Goal: Task Accomplishment & Management: Manage account settings

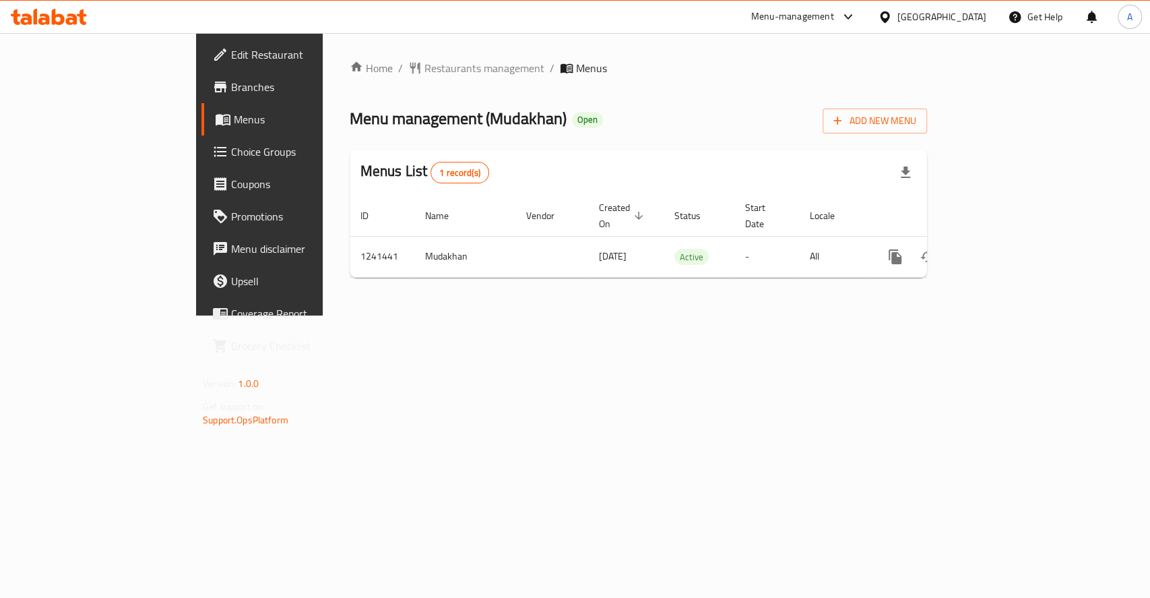
click at [954, 315] on div "Home / Restaurants management / Menus Menu management ( [GEOGRAPHIC_DATA] ) Ope…" at bounding box center [638, 174] width 631 height 282
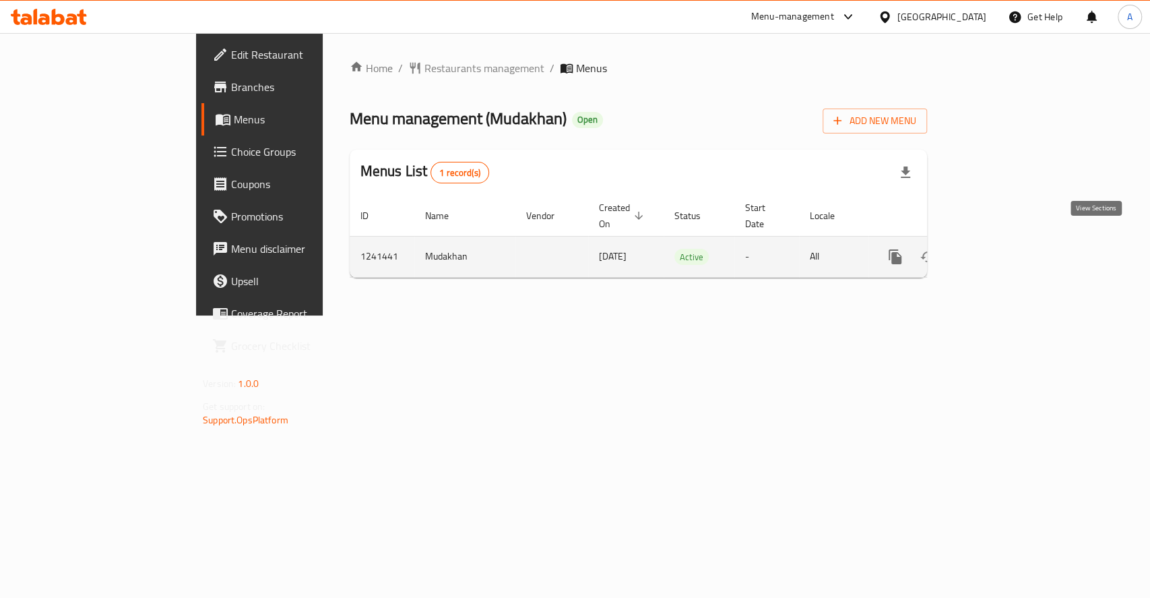
click at [1009, 249] on link "enhanced table" at bounding box center [992, 257] width 32 height 32
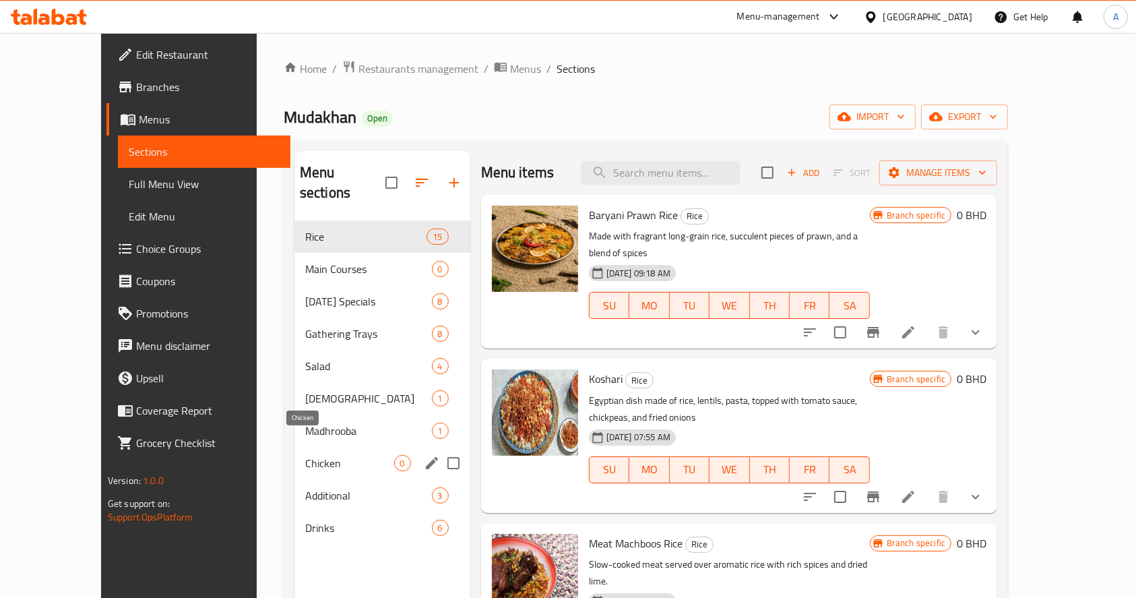
click at [305, 455] on span "Chicken" at bounding box center [349, 463] width 89 height 16
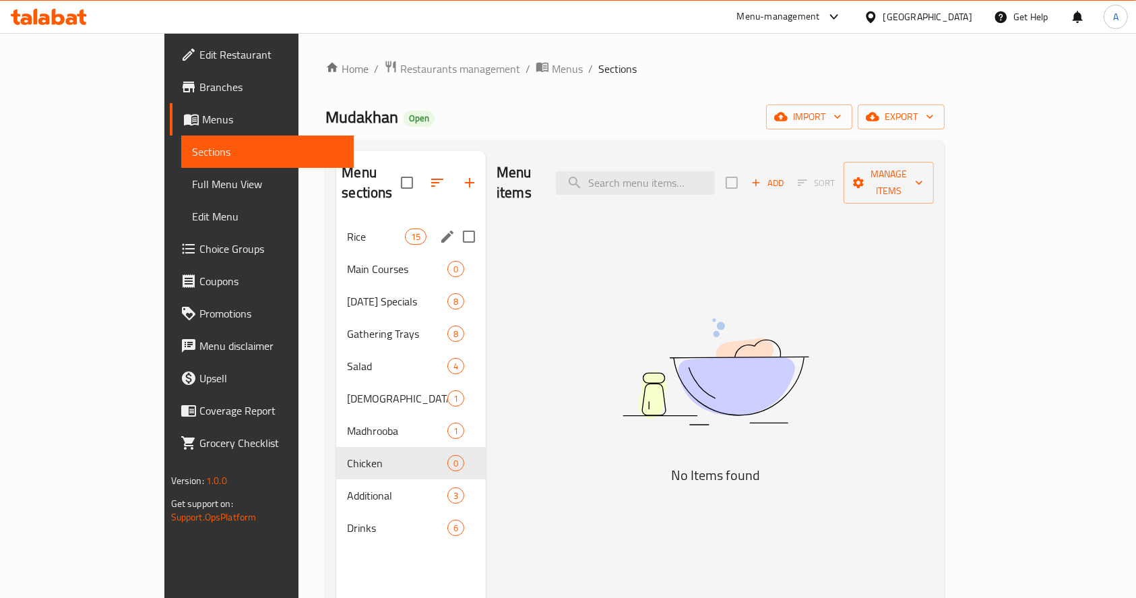
click at [336, 226] on div "Rice 15" at bounding box center [411, 236] width 150 height 32
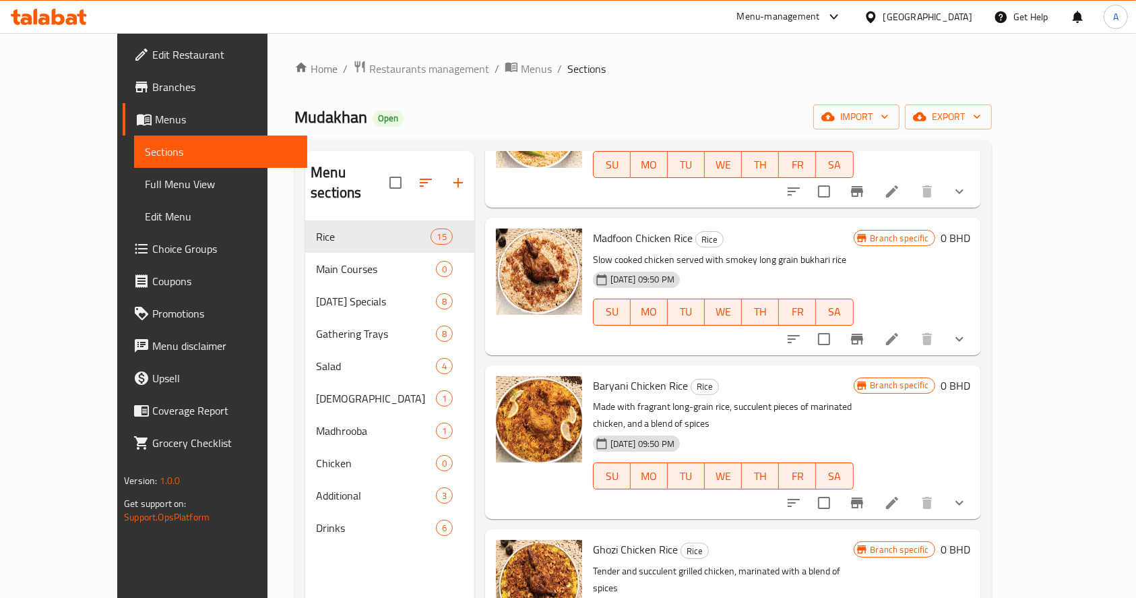
scroll to position [809, 0]
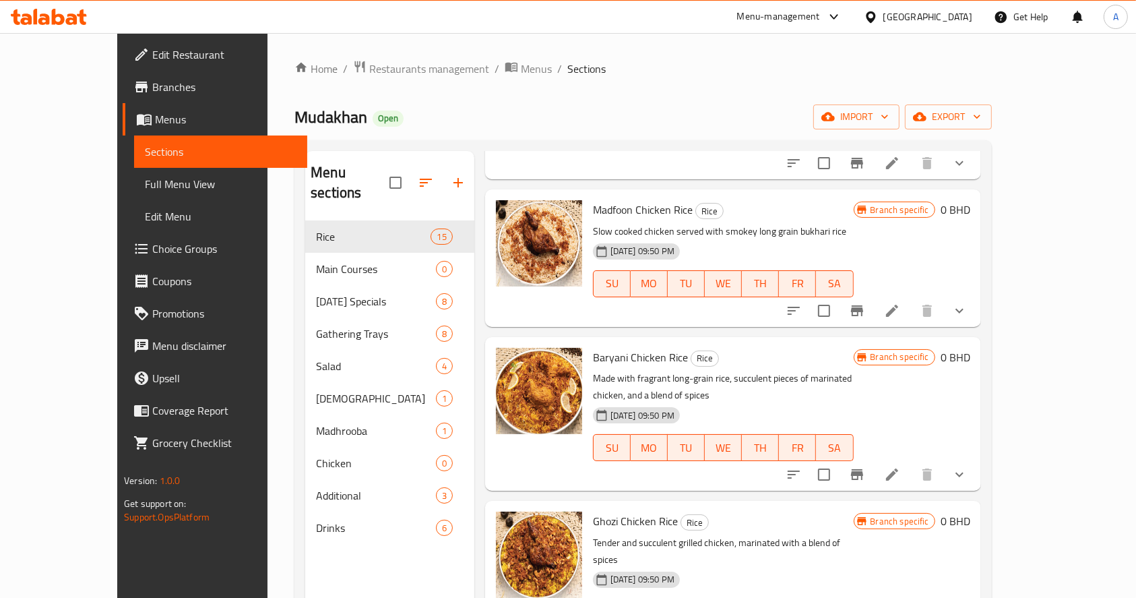
click at [976, 458] on button "show more" at bounding box center [959, 474] width 32 height 32
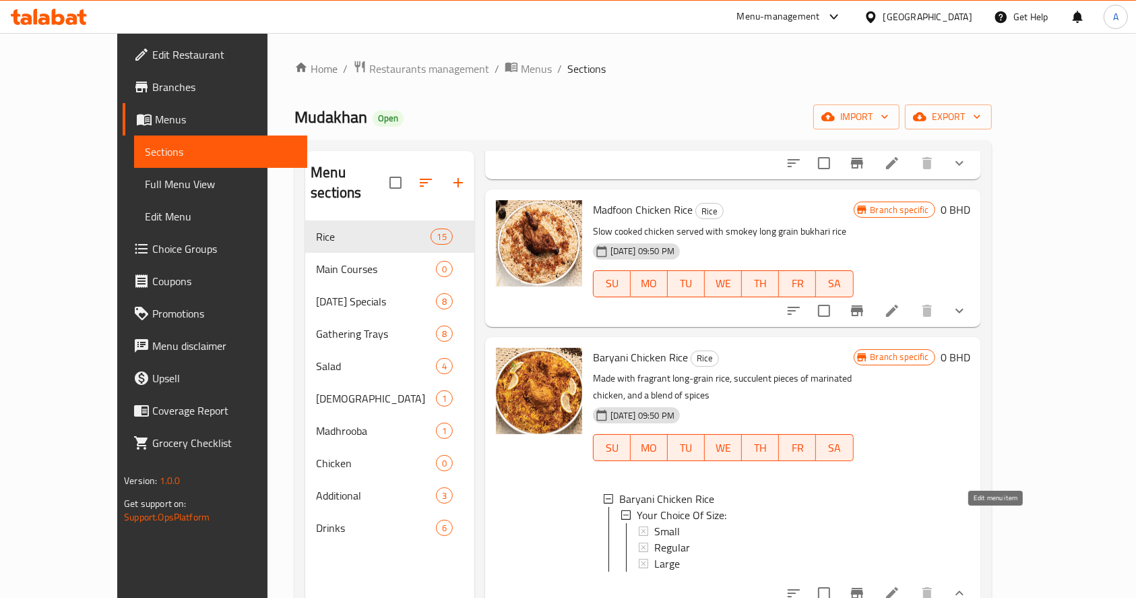
click at [900, 585] on icon at bounding box center [892, 593] width 16 height 16
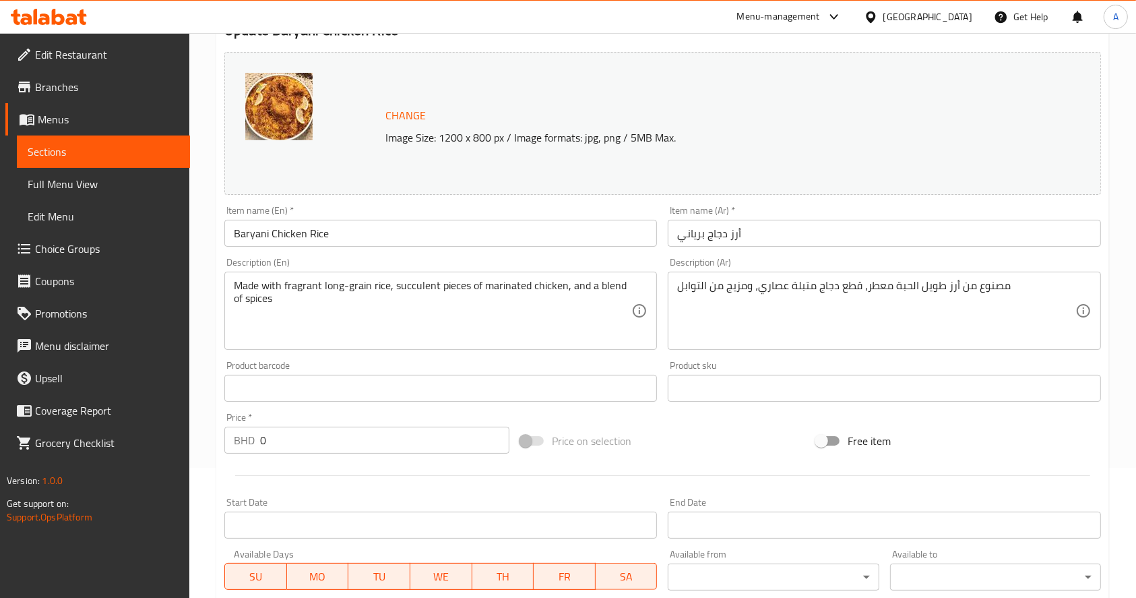
scroll to position [442, 0]
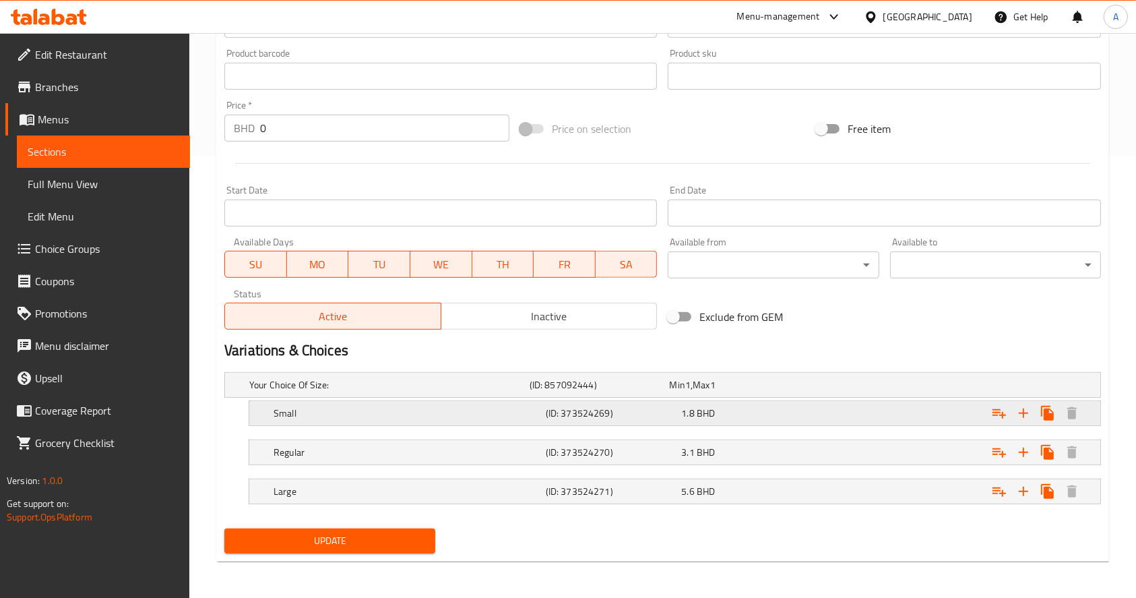
click at [398, 419] on div "Small" at bounding box center [407, 413] width 272 height 19
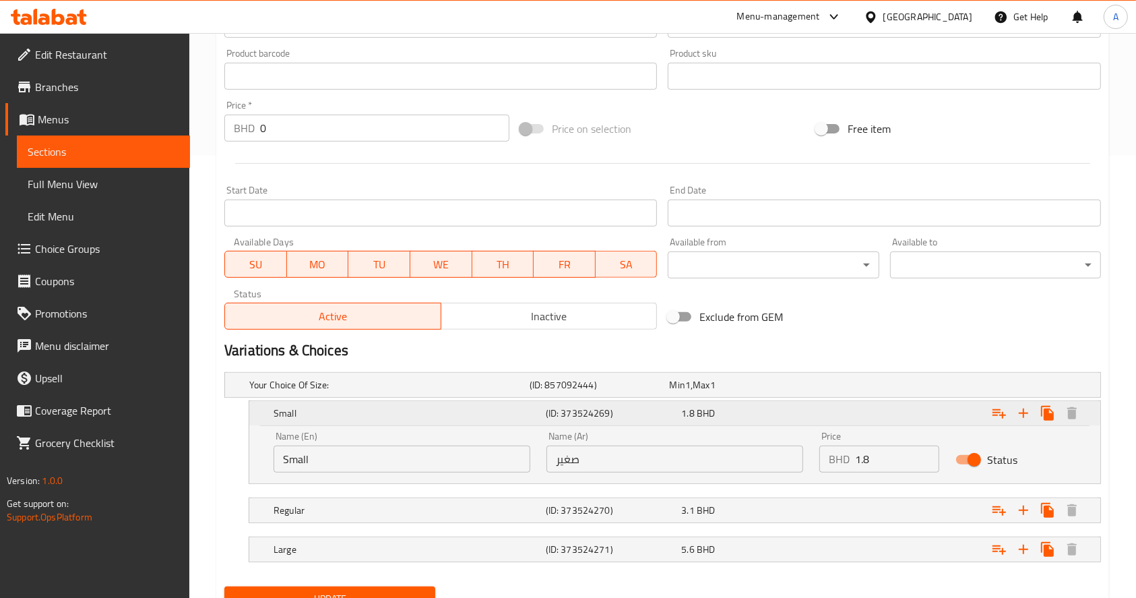
click at [398, 419] on div "Small" at bounding box center [407, 413] width 272 height 19
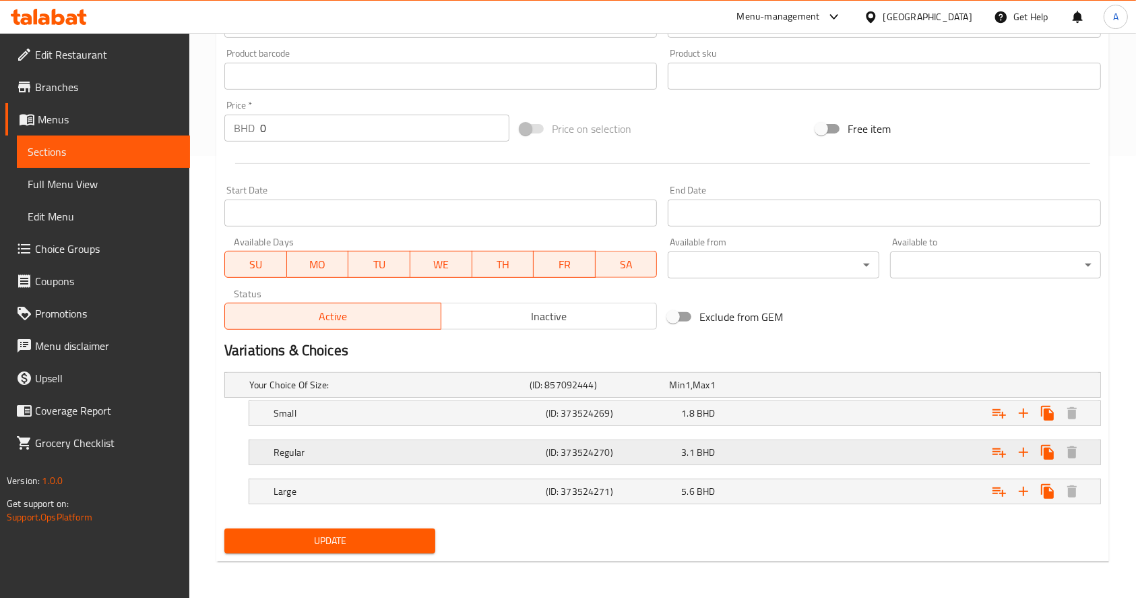
click at [402, 459] on div "Regular" at bounding box center [407, 452] width 272 height 19
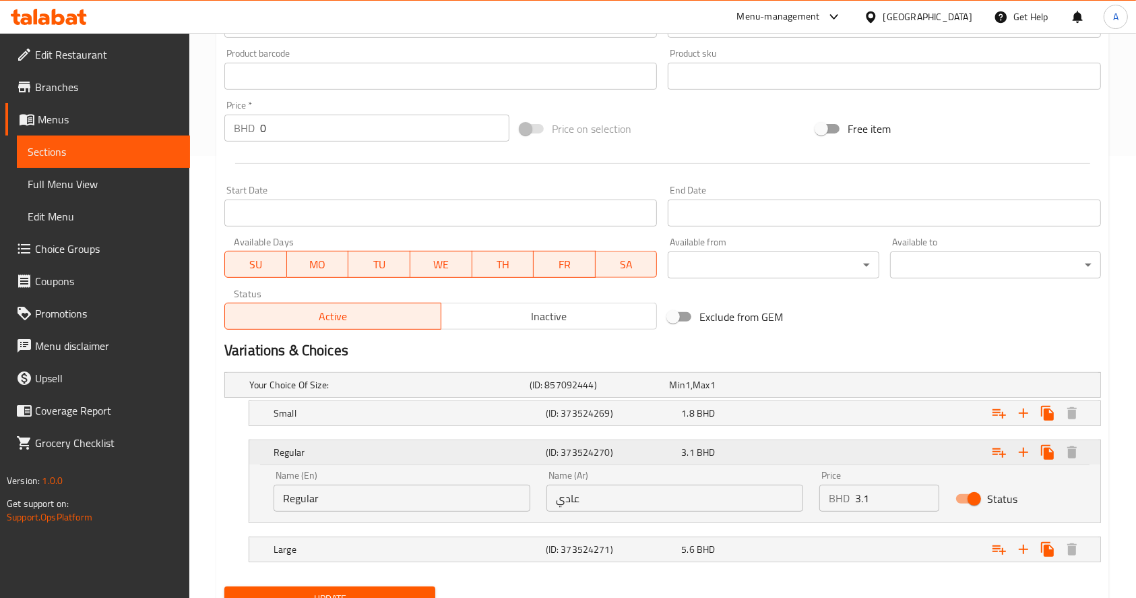
click at [402, 459] on div "Regular" at bounding box center [407, 452] width 272 height 19
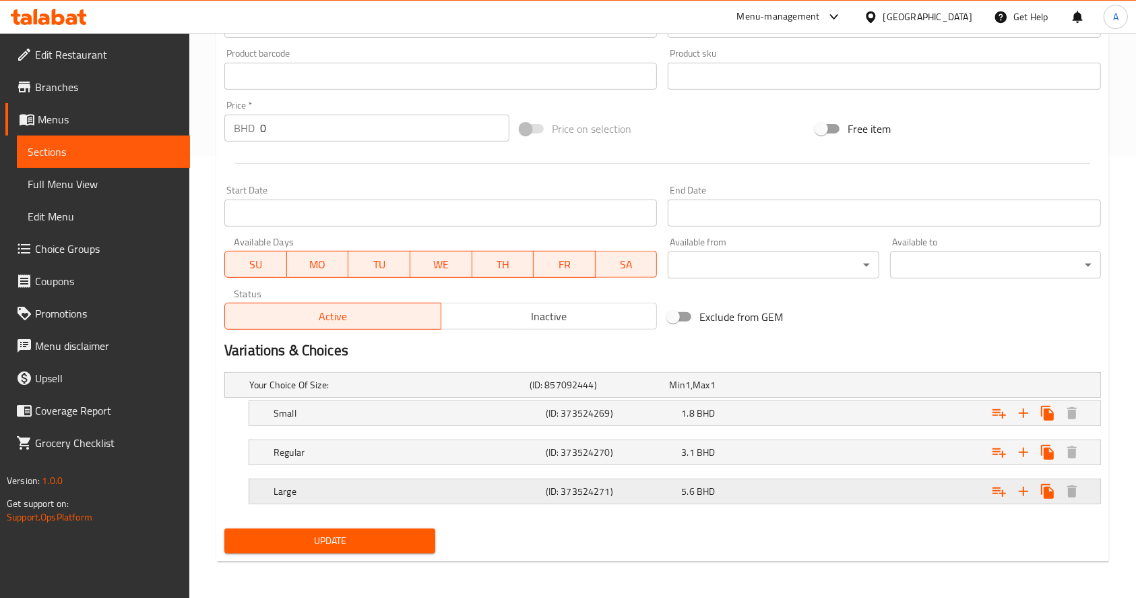
click at [408, 489] on h5 "Large" at bounding box center [407, 491] width 267 height 13
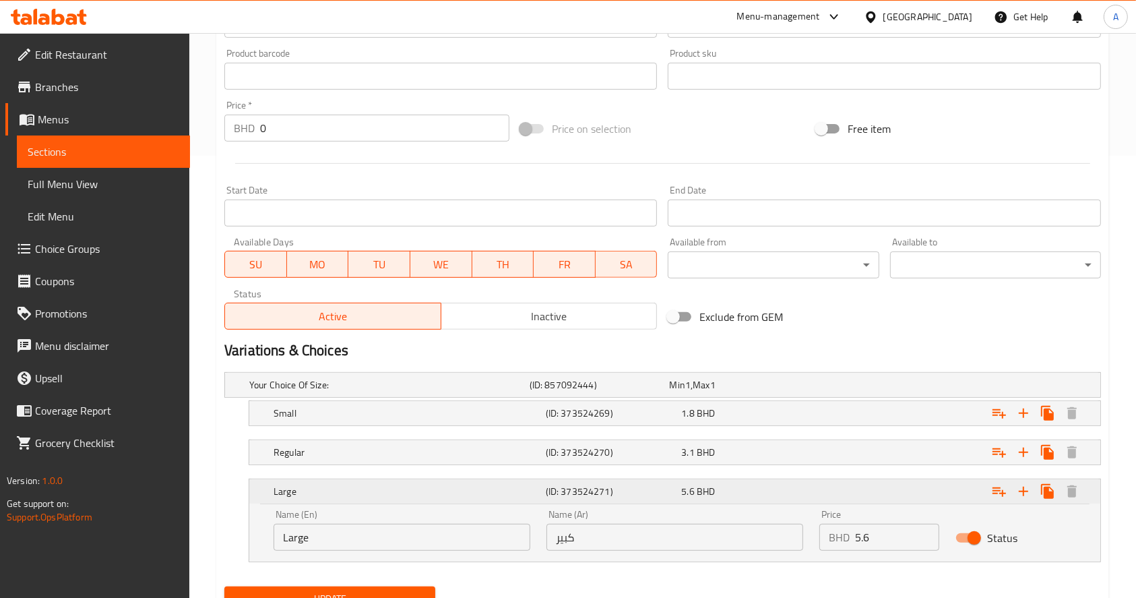
click at [408, 488] on h5 "Large" at bounding box center [407, 491] width 267 height 13
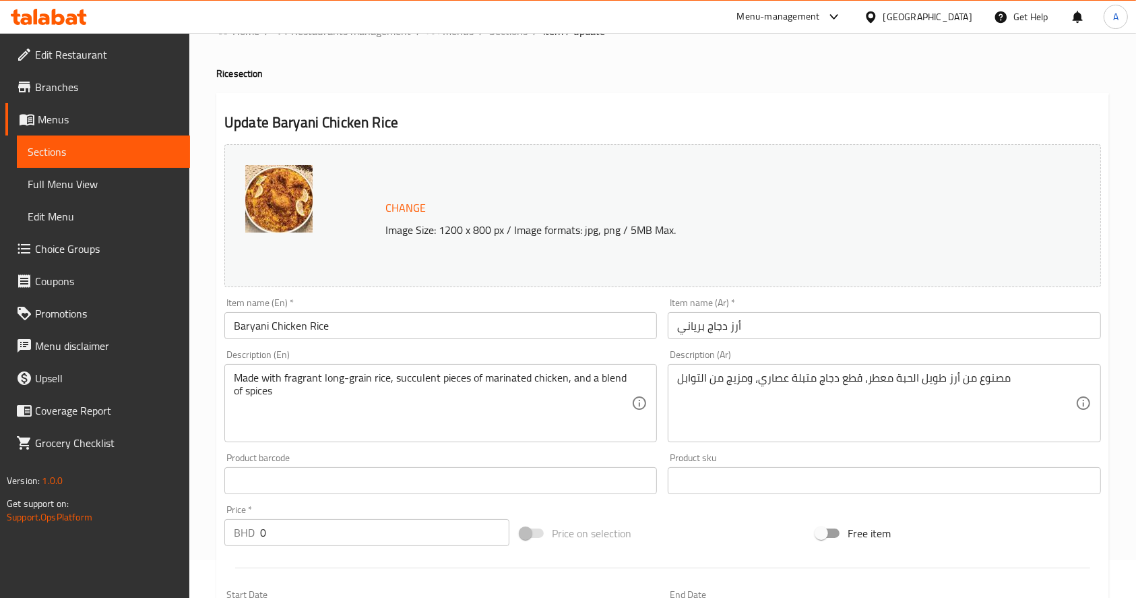
scroll to position [0, 0]
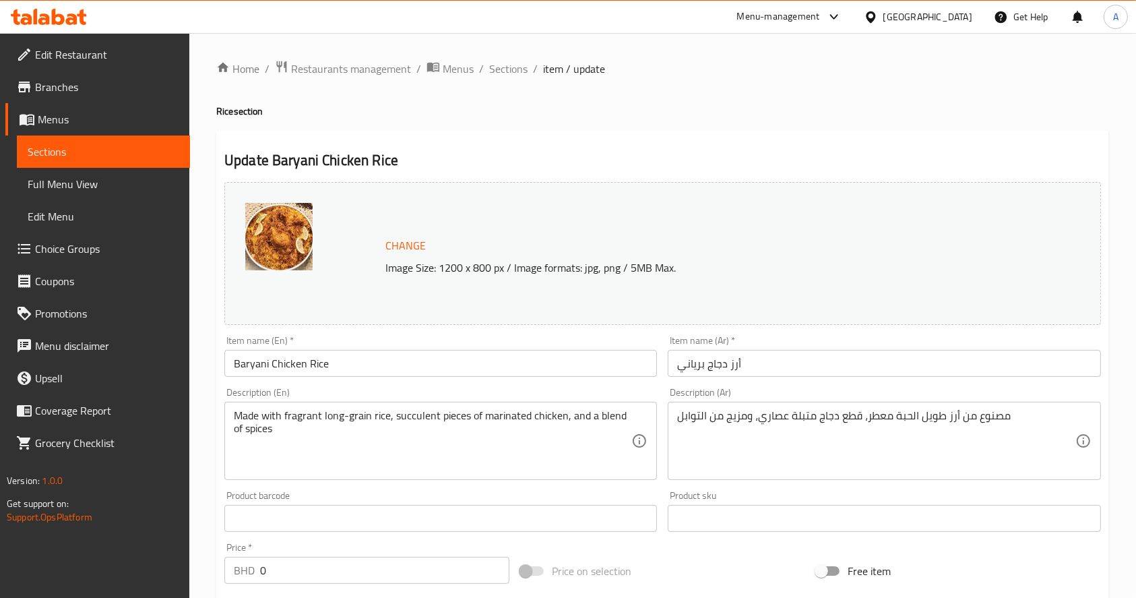
click at [131, 146] on span "Sections" at bounding box center [104, 152] width 152 height 16
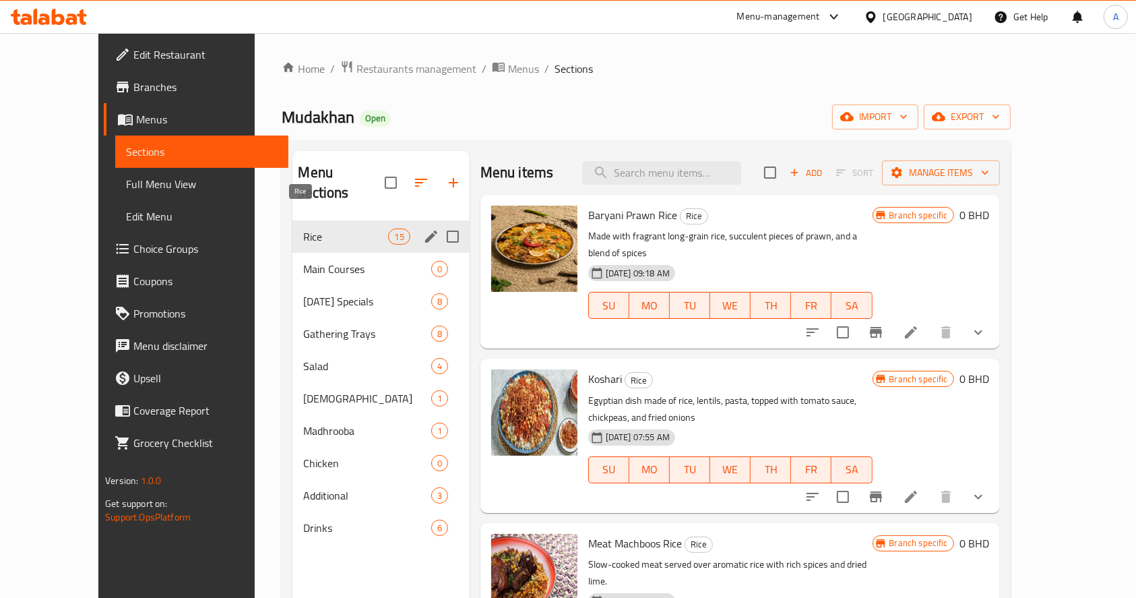
click at [305, 228] on span "Rice" at bounding box center [345, 236] width 85 height 16
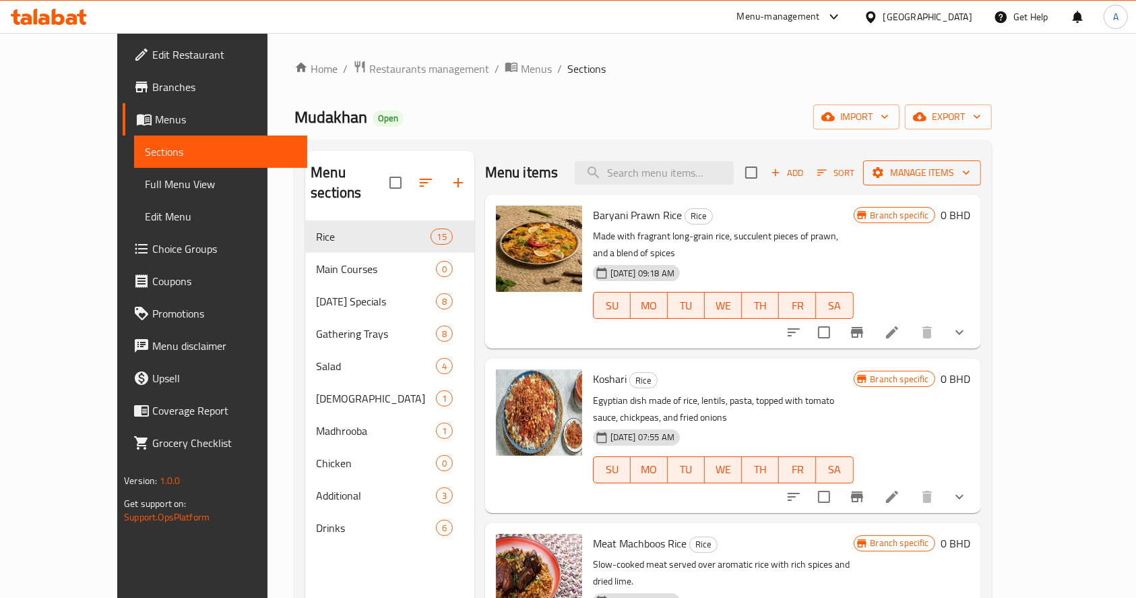
click at [970, 174] on span "Manage items" at bounding box center [922, 172] width 96 height 17
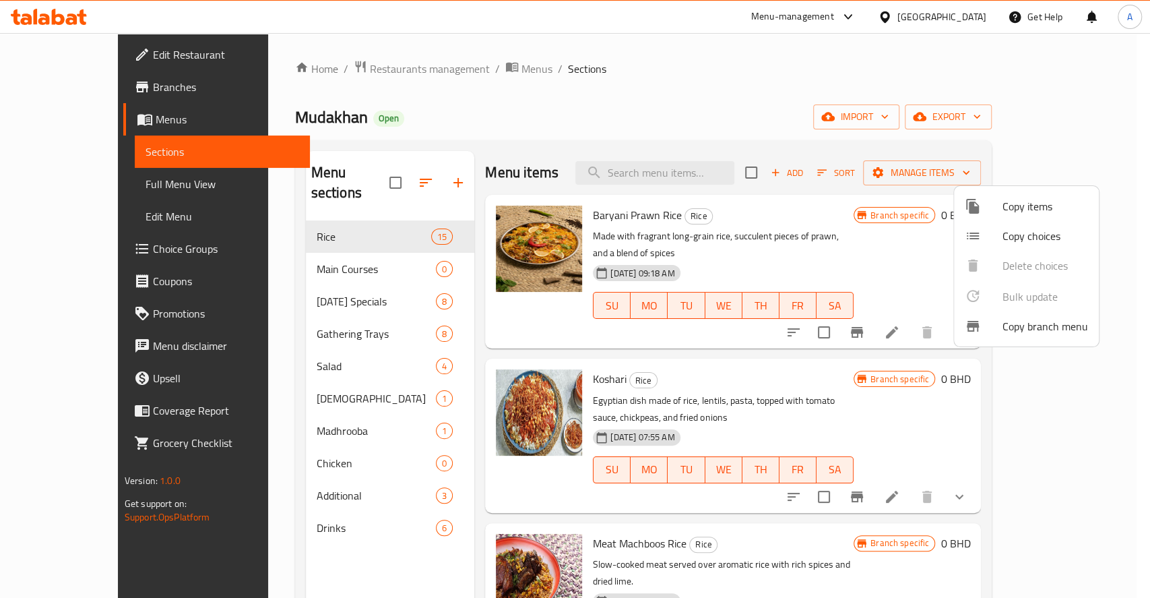
click at [1017, 203] on span "Copy items" at bounding box center [1046, 206] width 86 height 16
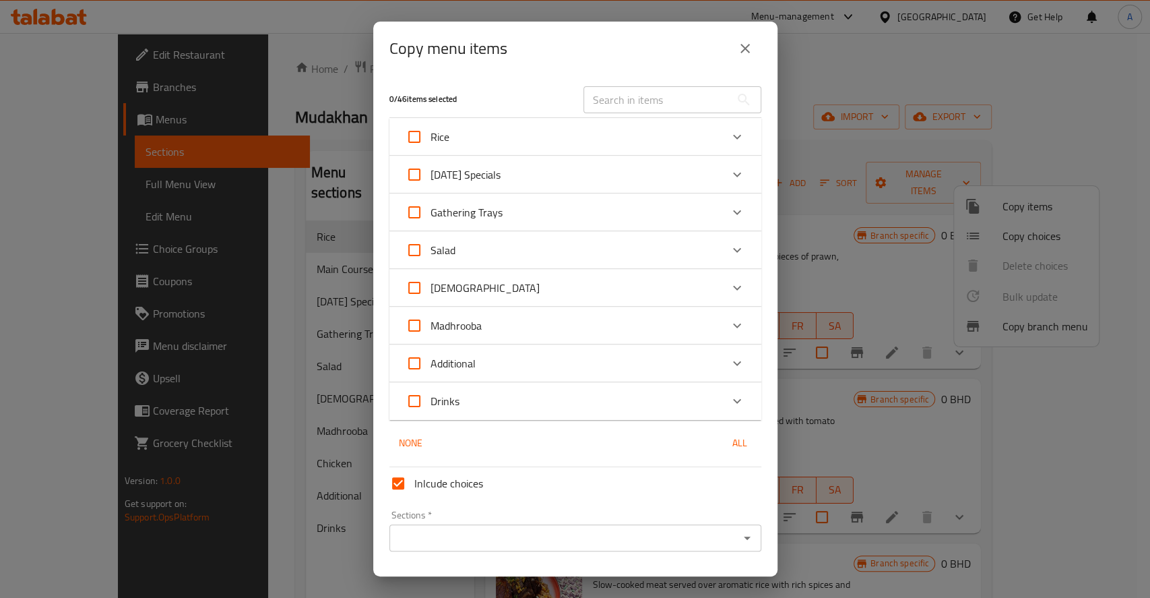
click at [458, 139] on div "Rice" at bounding box center [563, 137] width 315 height 32
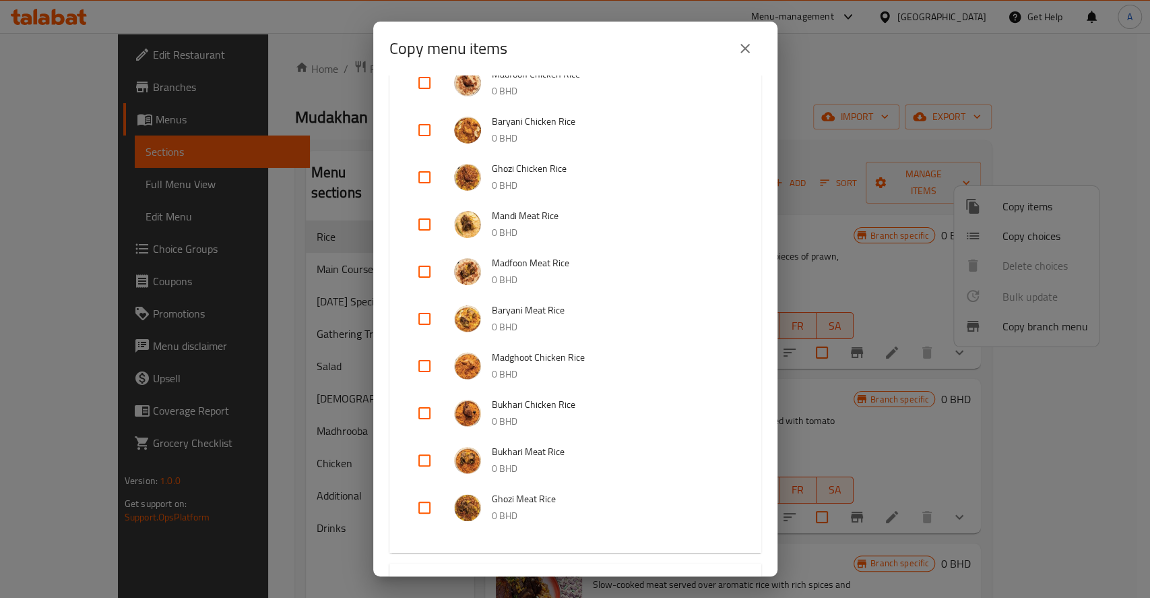
scroll to position [270, 0]
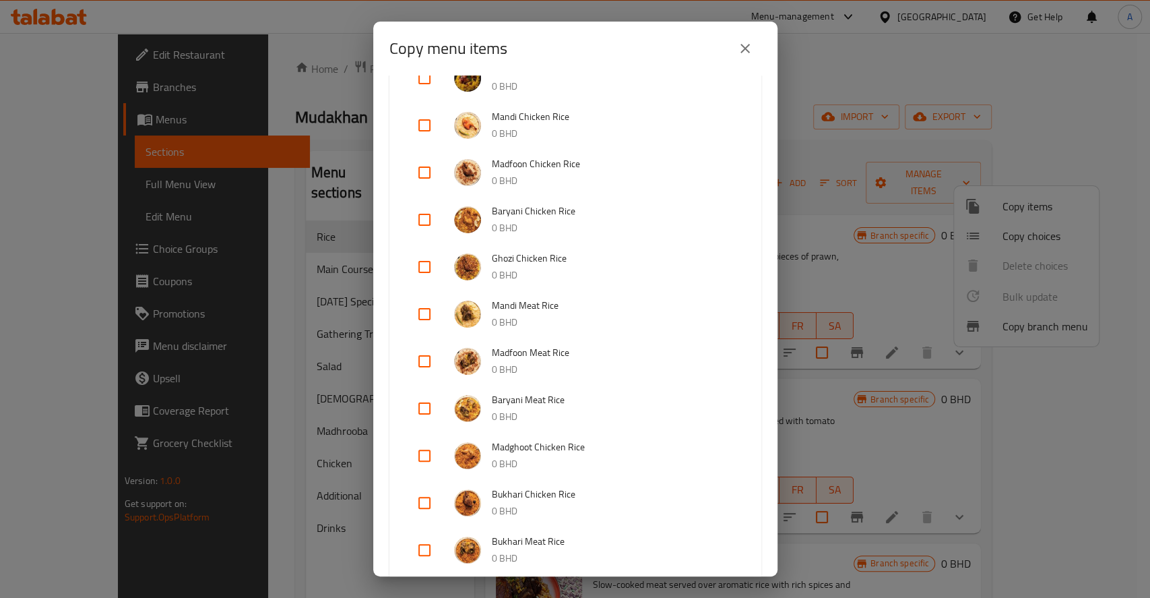
click at [429, 216] on input "checkbox" at bounding box center [424, 220] width 32 height 32
checkbox input "true"
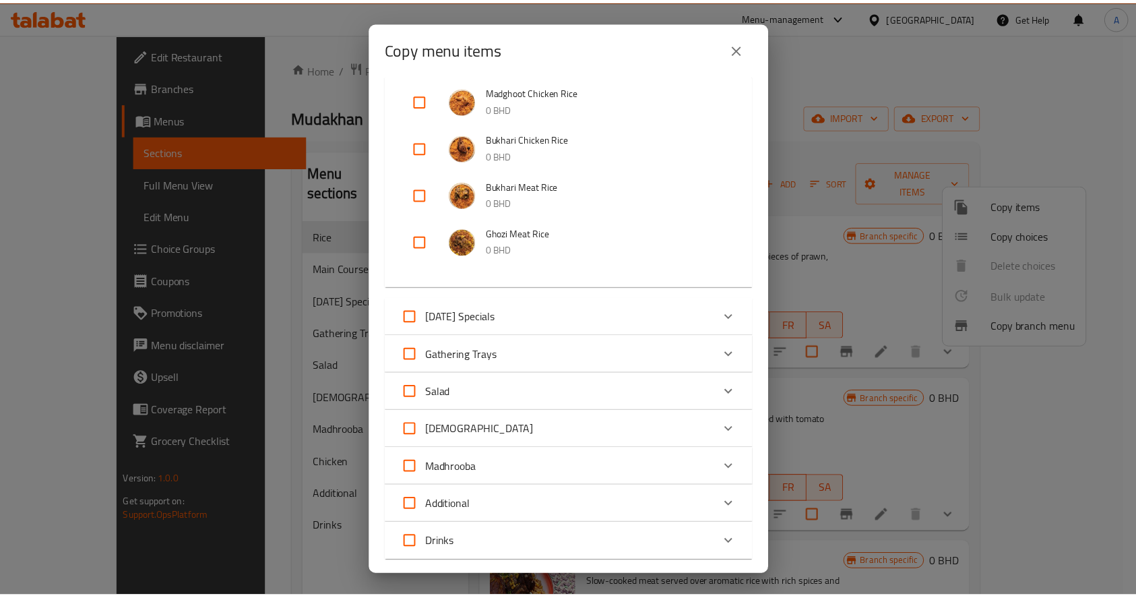
scroll to position [804, 0]
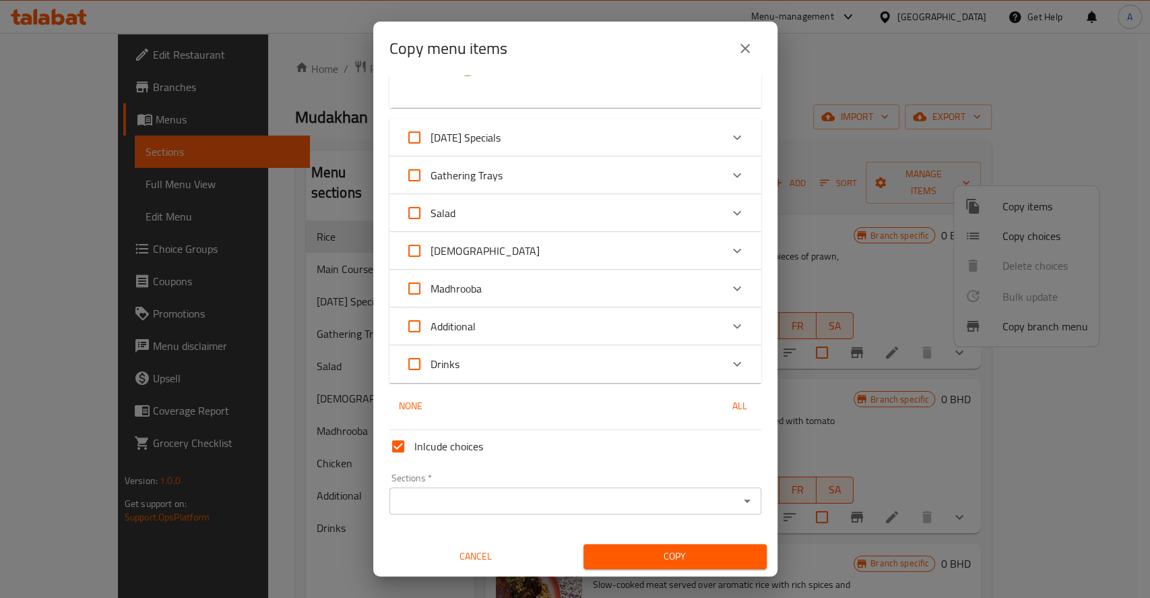
click at [495, 507] on input "Sections   *" at bounding box center [565, 500] width 342 height 19
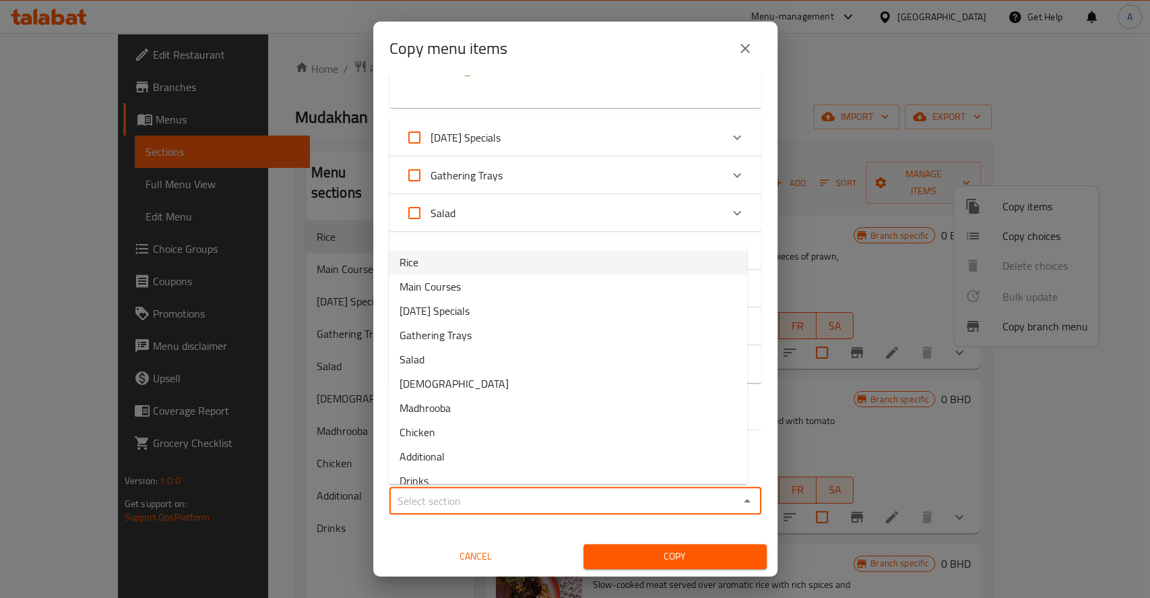
click at [451, 272] on li "Rice" at bounding box center [568, 262] width 359 height 24
type input "Rice"
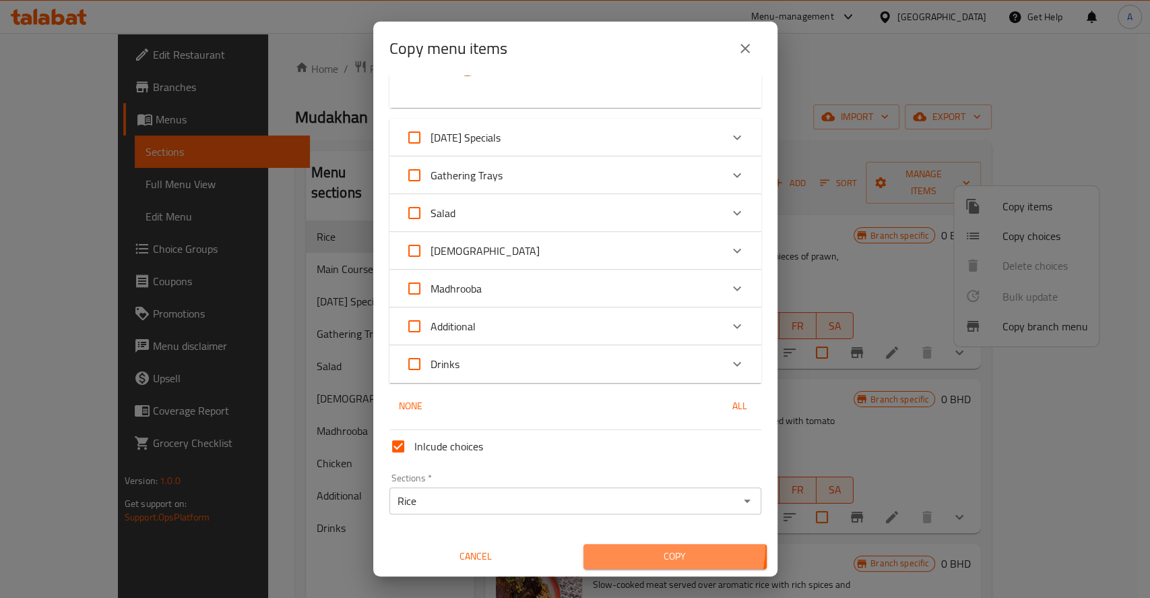
click at [666, 548] on span "Copy" at bounding box center [675, 556] width 162 height 17
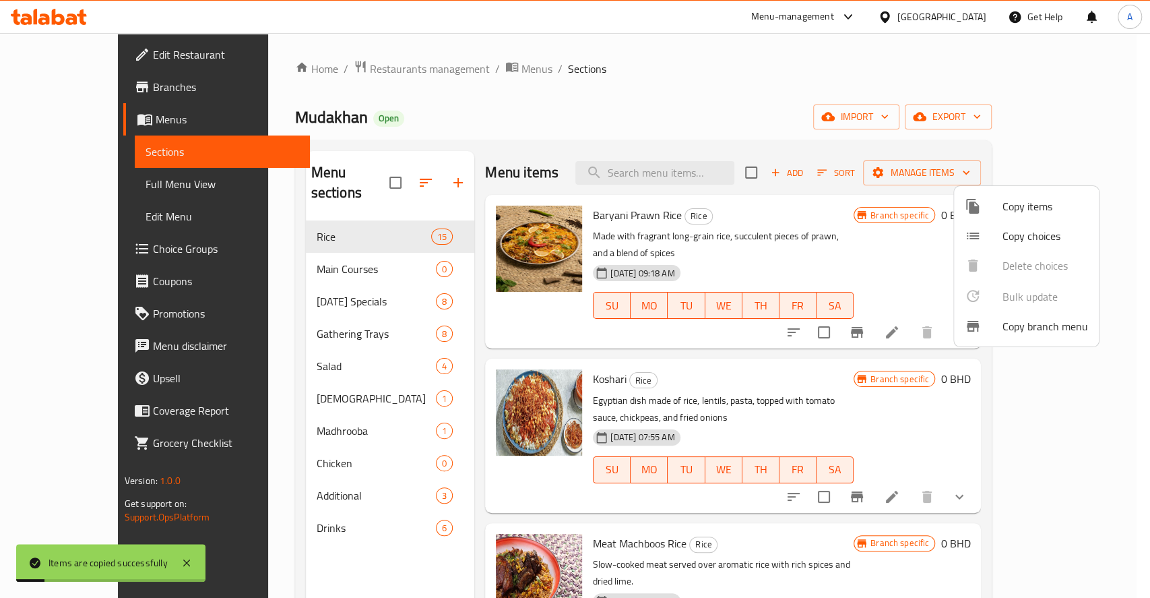
click at [609, 115] on div at bounding box center [575, 299] width 1150 height 598
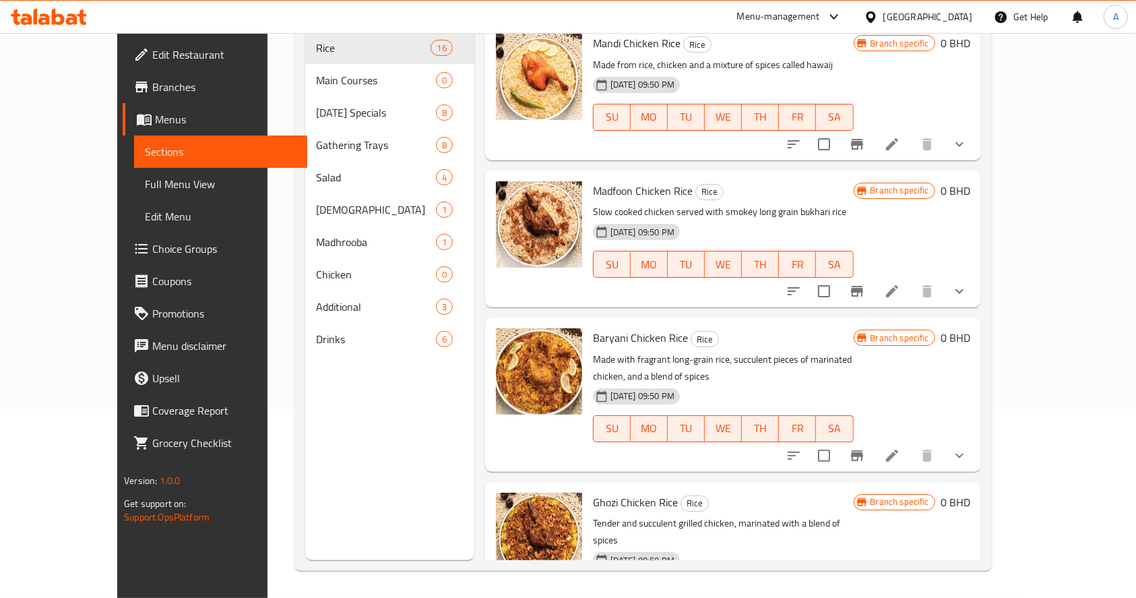
scroll to position [443, 0]
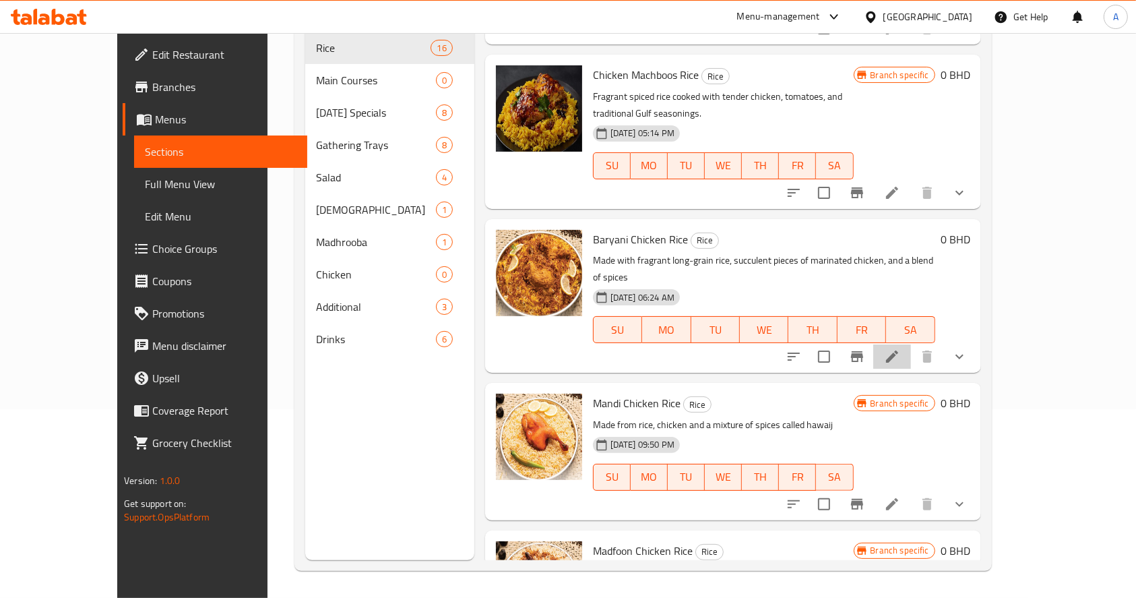
click at [911, 344] on li at bounding box center [892, 356] width 38 height 24
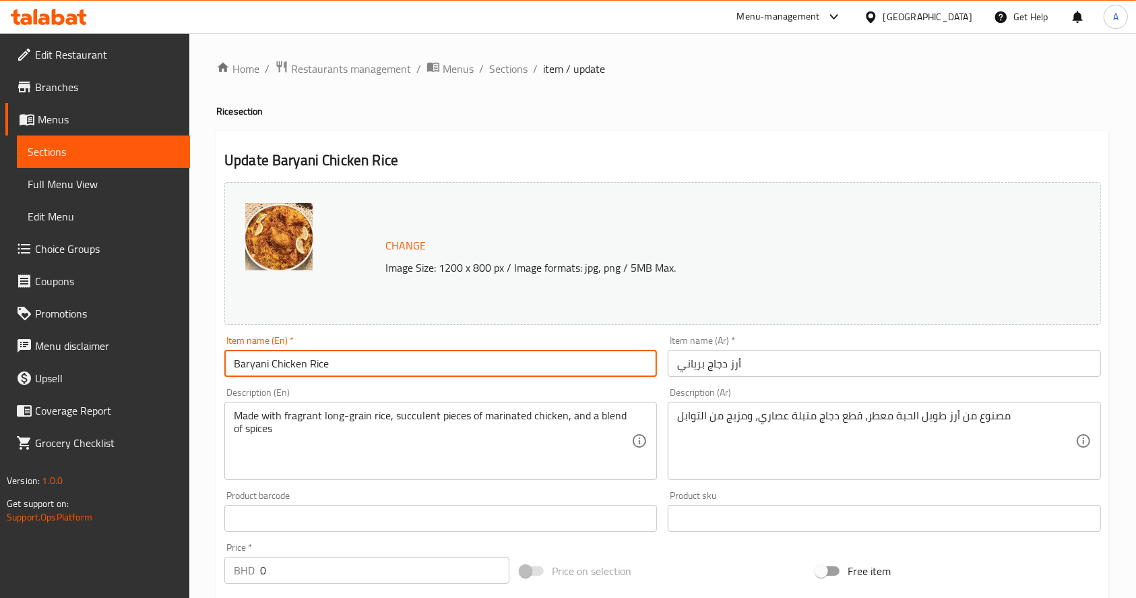
drag, startPoint x: 388, startPoint y: 366, endPoint x: 108, endPoint y: 361, distance: 279.7
click at [108, 366] on div "Edit Restaurant Branches Menus Sections Full Menu View Edit Menu Choice Groups …" at bounding box center [568, 537] width 1136 height 1008
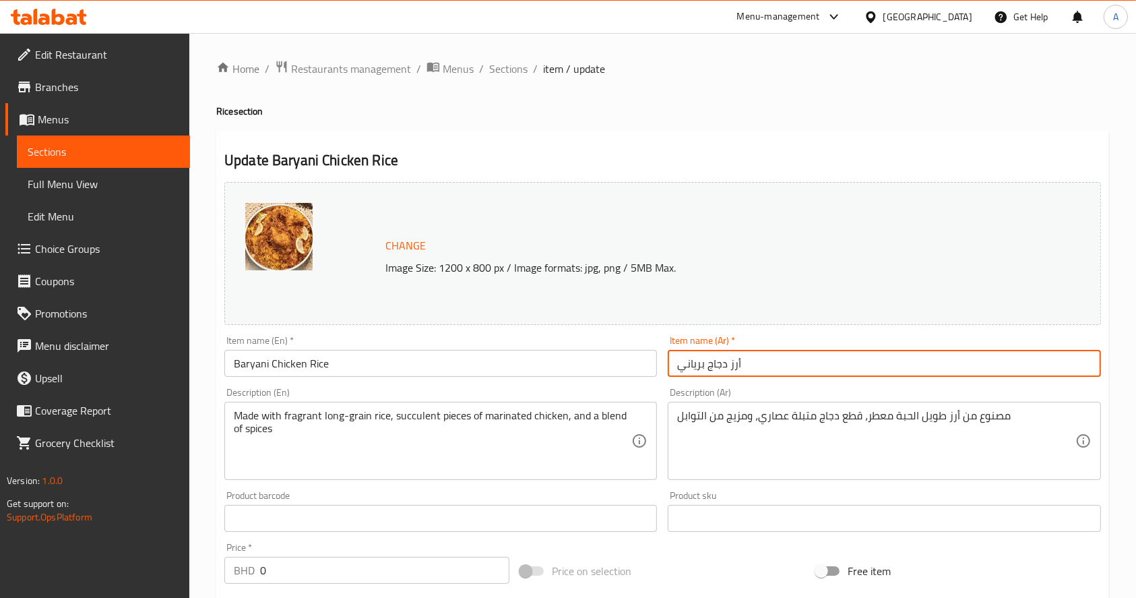
drag, startPoint x: 787, startPoint y: 358, endPoint x: 507, endPoint y: 361, distance: 280.3
click at [496, 361] on div "Change Image Size: 1200 x 800 px / Image formats: jpg, png / 5MB Max. Item name…" at bounding box center [663, 477] width 888 height 600
paste input "مصلي دجاج"
type input "مصلي دجاج"
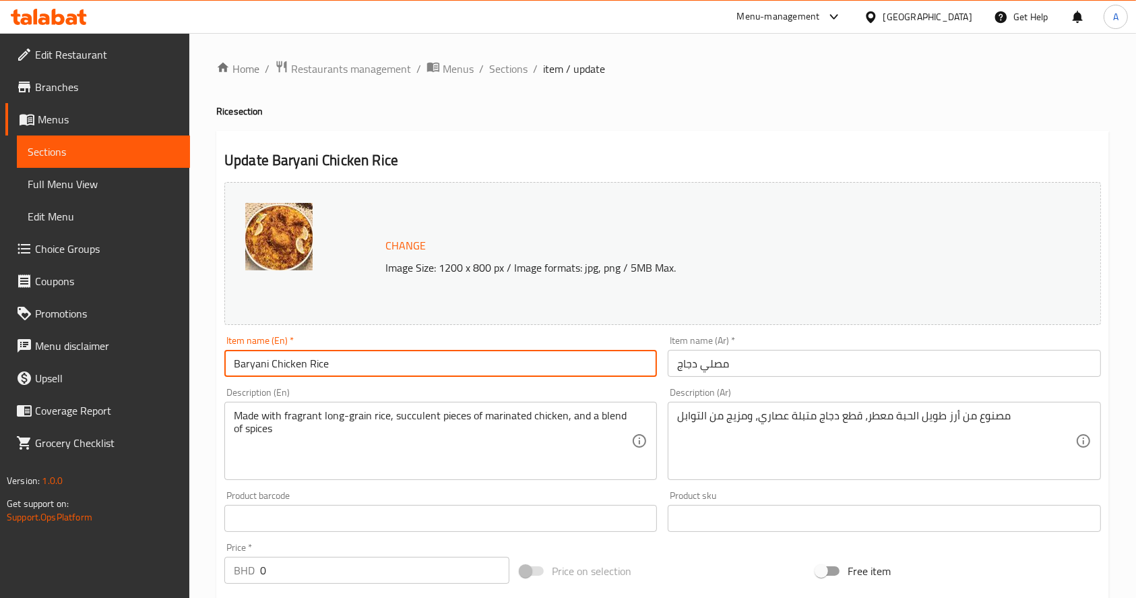
drag, startPoint x: 449, startPoint y: 368, endPoint x: 0, endPoint y: 355, distance: 449.7
click at [0, 358] on div "Edit Restaurant Branches Menus Sections Full Menu View Edit Menu Choice Groups …" at bounding box center [568, 537] width 1136 height 1008
paste input "Chicken Musalla"
click at [335, 361] on input "Chicken Musalla" at bounding box center [440, 363] width 433 height 27
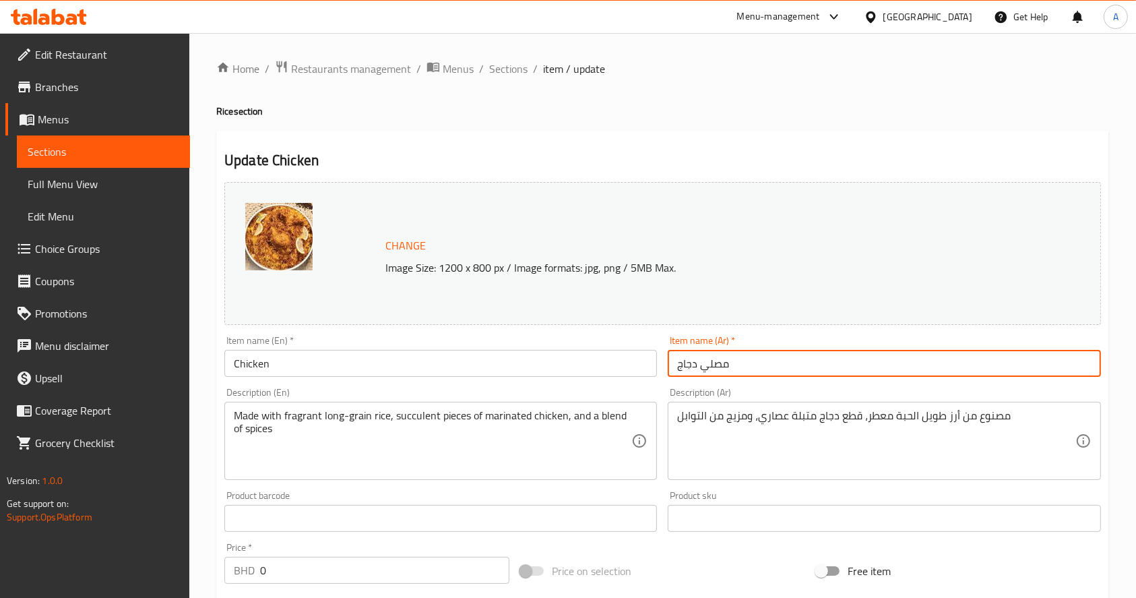
drag, startPoint x: 755, startPoint y: 364, endPoint x: 627, endPoint y: 369, distance: 128.2
click at [627, 369] on div "Change Image Size: 1200 x 800 px / Image formats: jpg, png / 5MB Max. Item name…" at bounding box center [663, 477] width 888 height 600
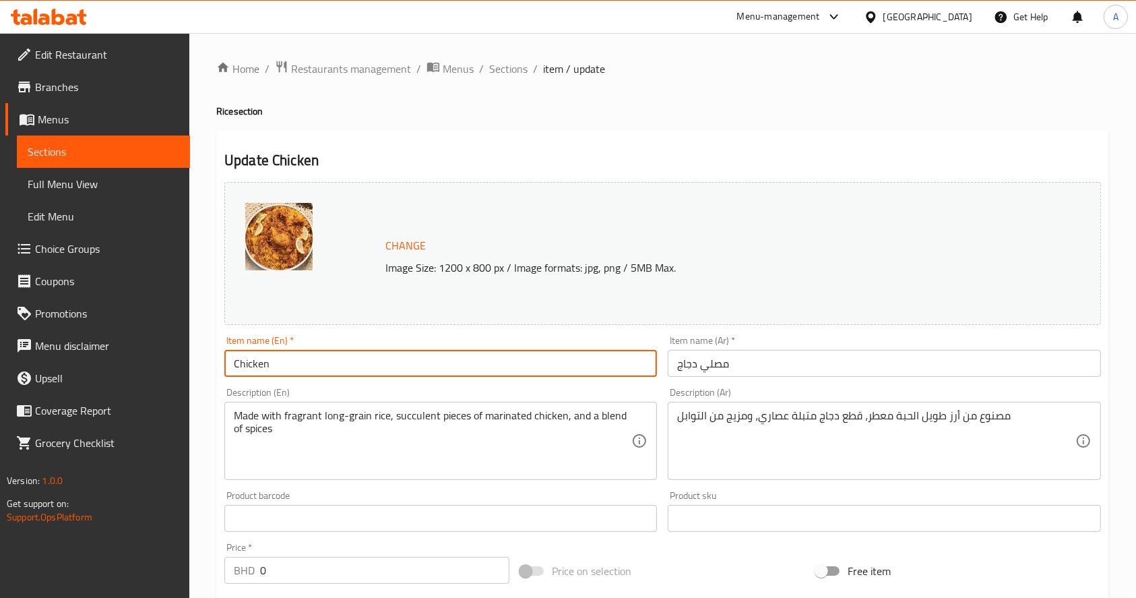
click at [418, 367] on input "Chicken" at bounding box center [440, 363] width 433 height 27
type input "Chicken Masli"
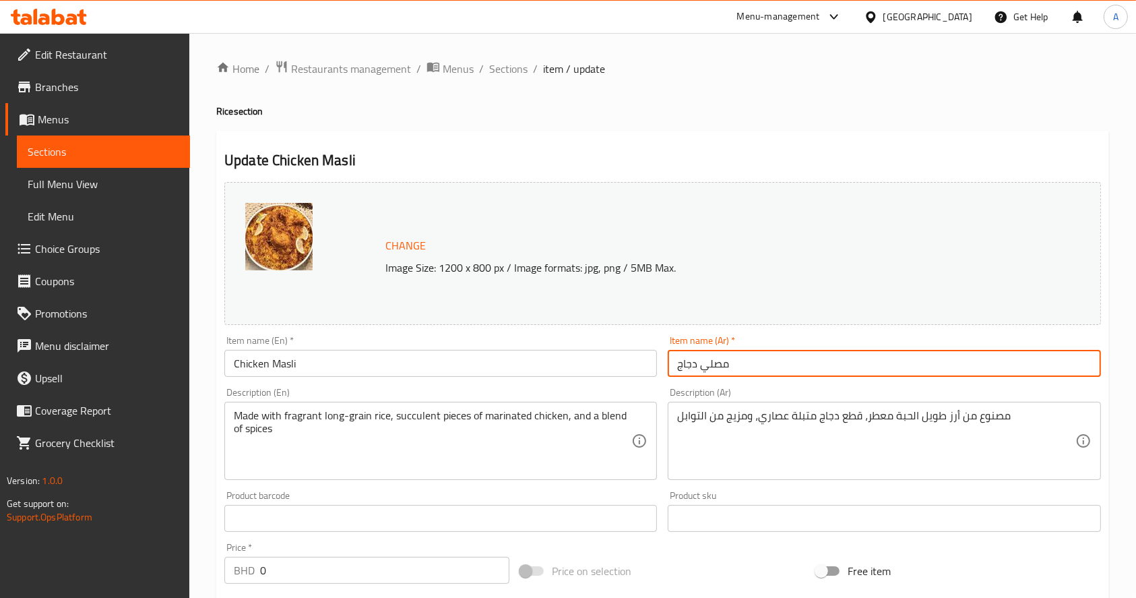
drag, startPoint x: 701, startPoint y: 353, endPoint x: 487, endPoint y: 351, distance: 214.3
click at [487, 351] on div "Change Image Size: 1200 x 800 px / Image formats: jpg, png / 5MB Max. Item name…" at bounding box center [663, 477] width 888 height 600
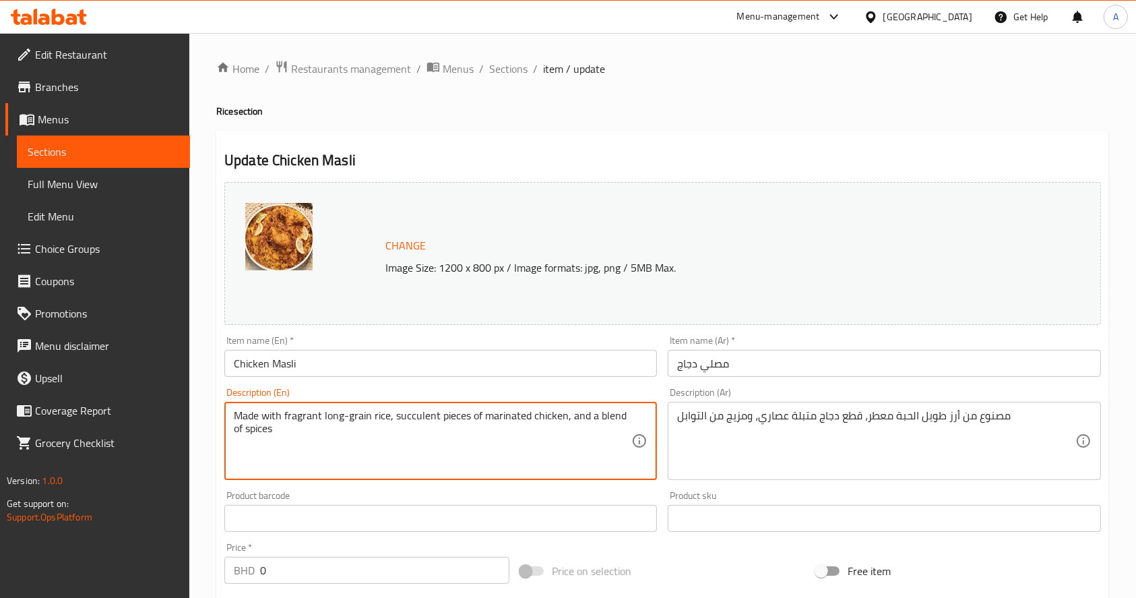
click at [501, 497] on div "Product barcode Product barcode" at bounding box center [440, 511] width 433 height 41
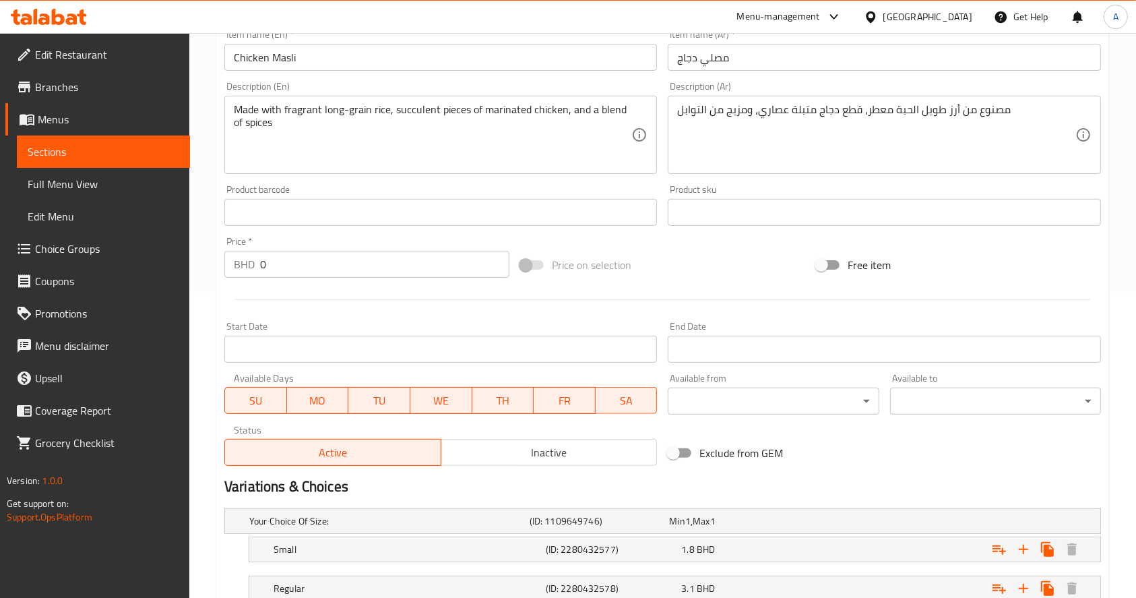
scroll to position [442, 0]
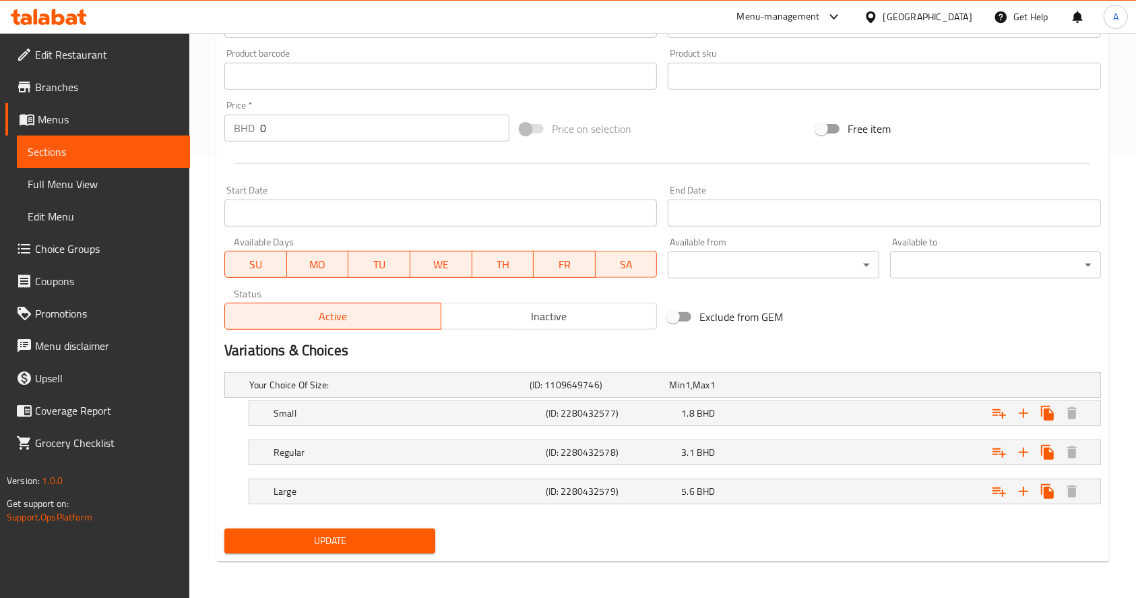
click at [373, 538] on span "Update" at bounding box center [329, 540] width 189 height 17
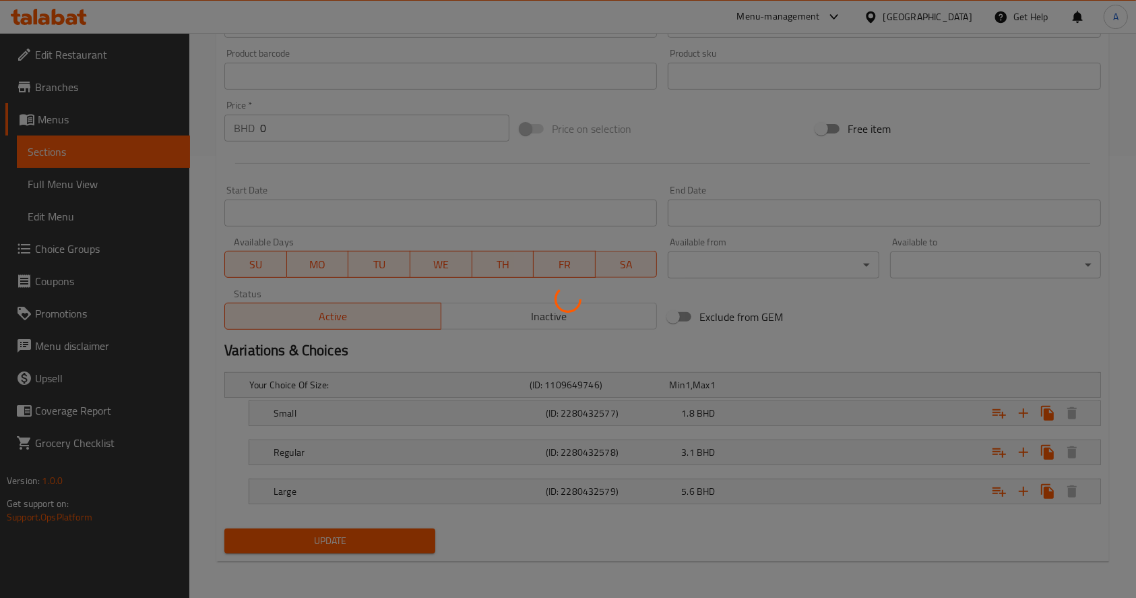
scroll to position [0, 0]
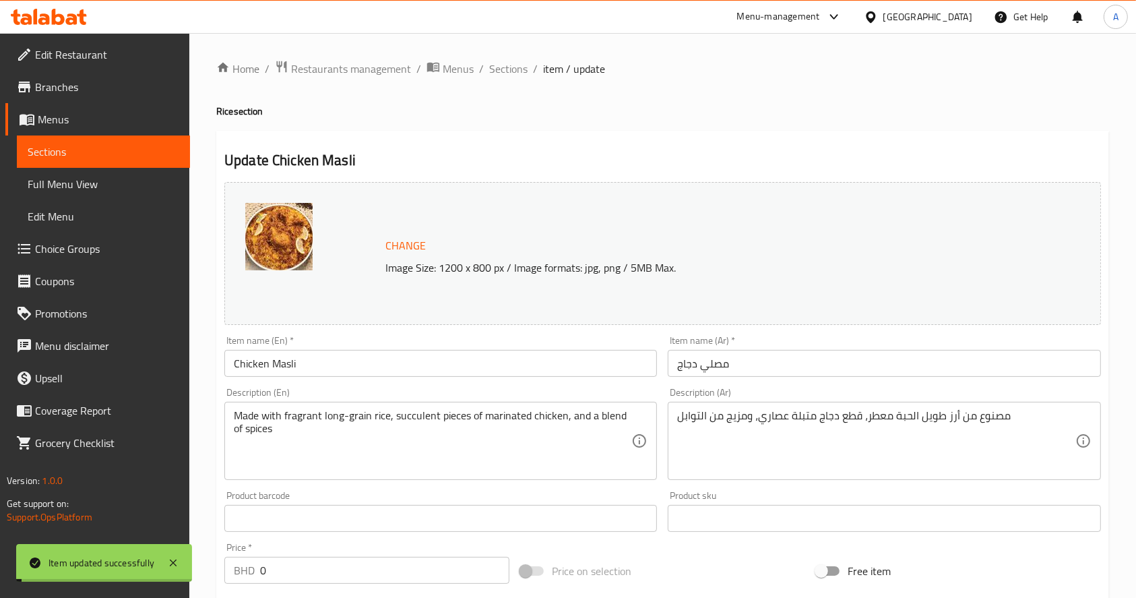
click at [85, 157] on span "Sections" at bounding box center [104, 152] width 152 height 16
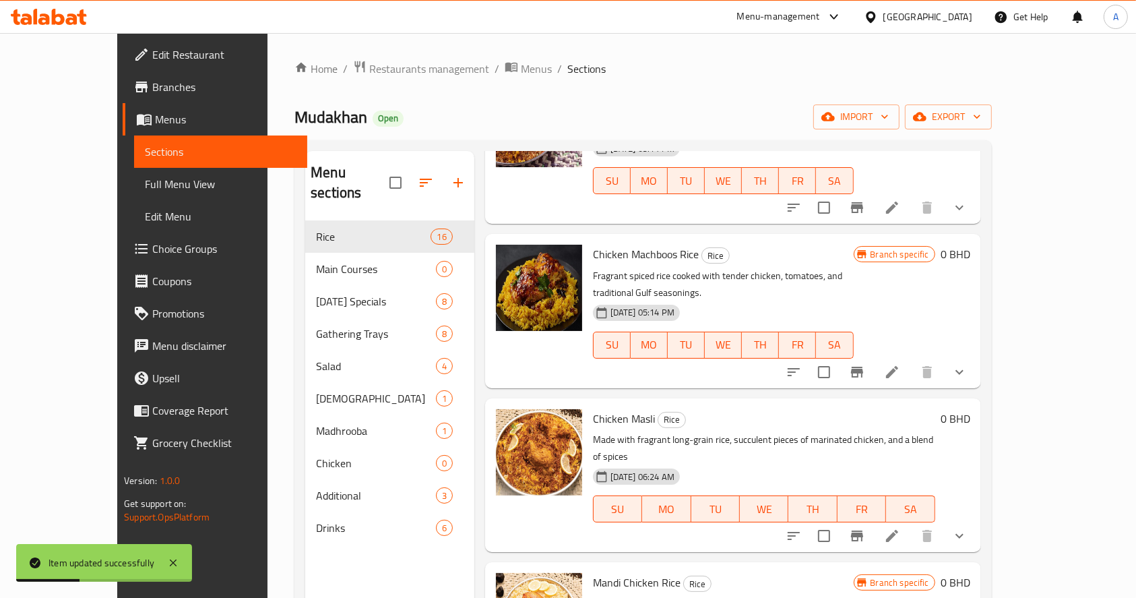
scroll to position [539, 0]
